Goal: Transaction & Acquisition: Purchase product/service

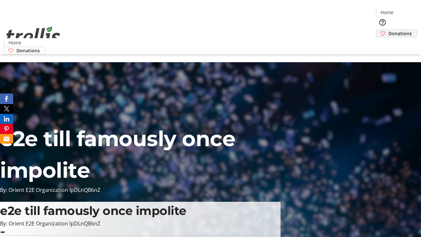
click at [388, 30] on span "Donations" at bounding box center [399, 33] width 23 height 7
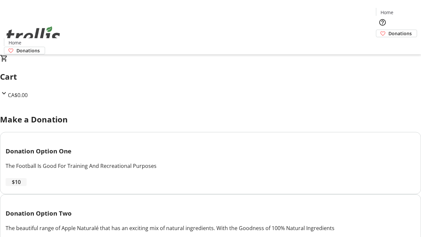
click at [21, 186] on span "$10" at bounding box center [16, 182] width 9 height 8
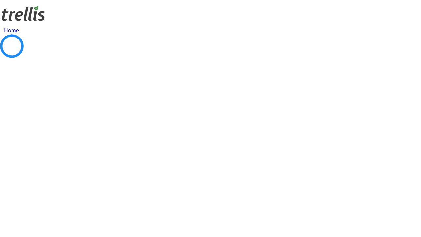
select select "CA"
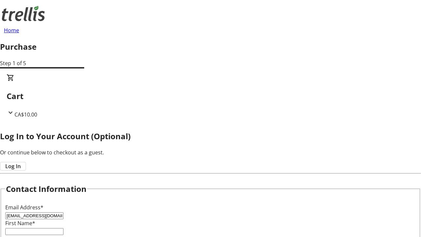
type input "[EMAIL_ADDRESS][DOMAIN_NAME]"
type input "Salvador"
type input "[PERSON_NAME]"
type input "[STREET_ADDRESS][PERSON_NAME]"
type input "Kelowna"
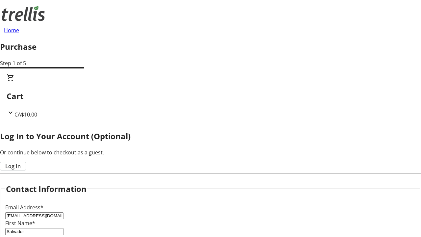
select select "BC"
type input "Kelowna"
type input "V1Y 0C2"
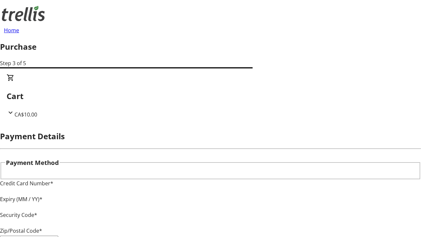
type input "V1Y 0C2"
